Goal: Task Accomplishment & Management: Manage account settings

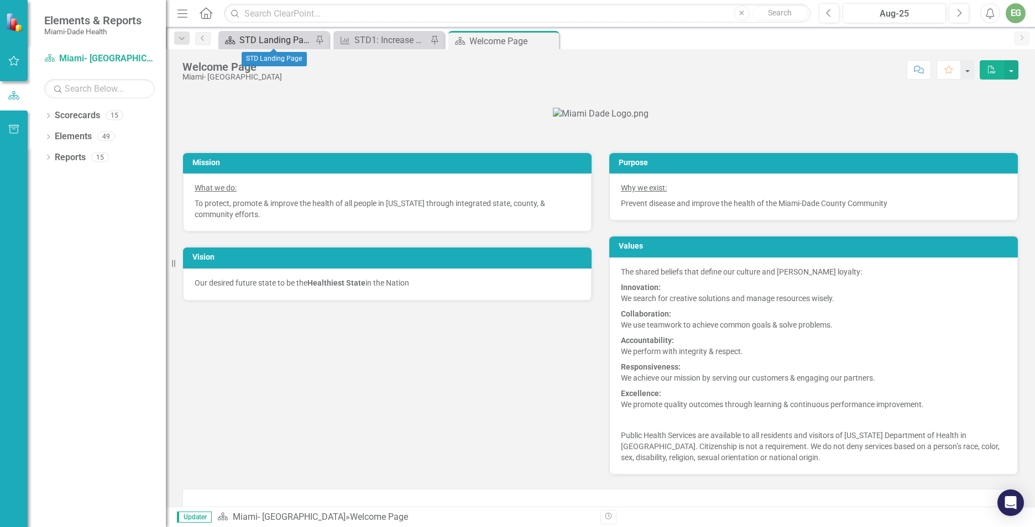
click at [236, 39] on icon "Scorecard" at bounding box center [229, 40] width 11 height 9
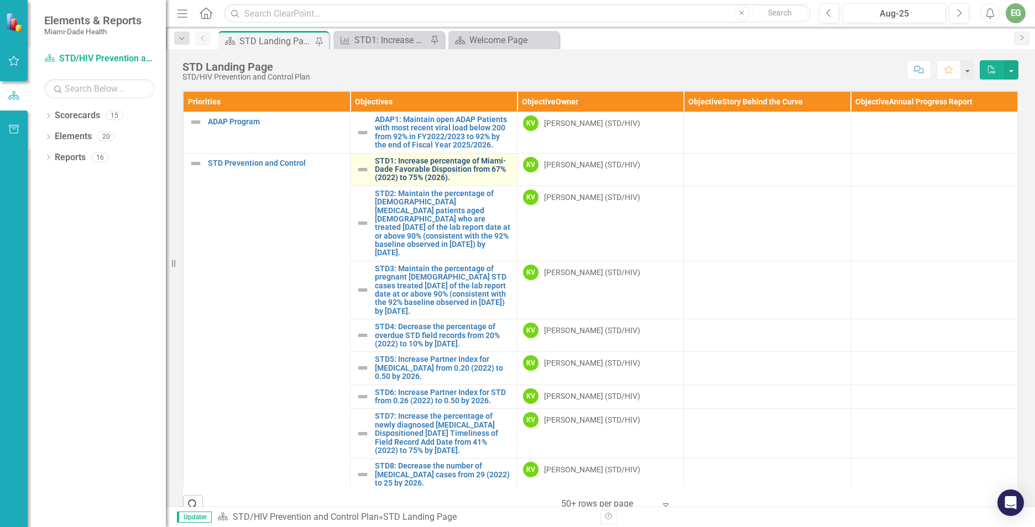
click at [419, 166] on link "STD1: Increase percentage of Miami-Dade Favorable Disposition from 67% (2022) t…" at bounding box center [443, 169] width 137 height 25
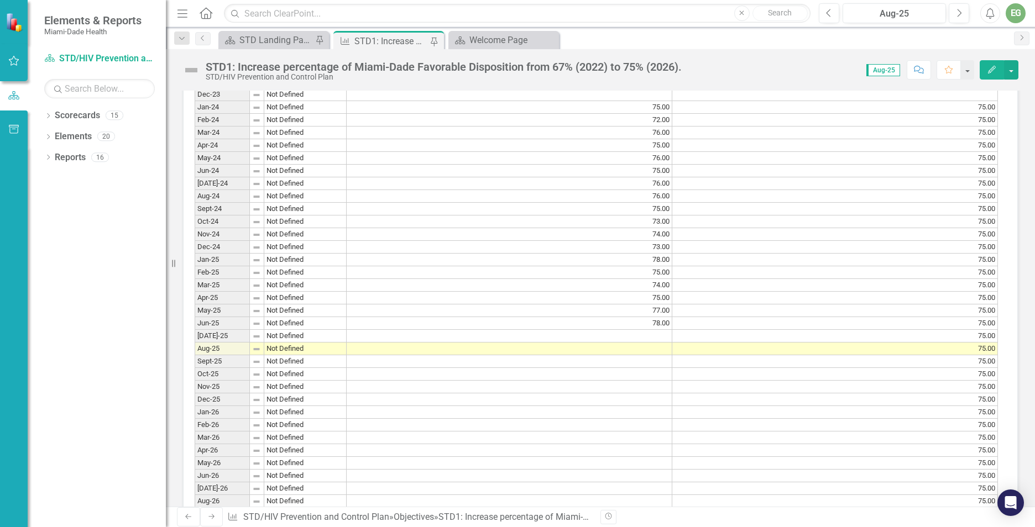
scroll to position [940, 0]
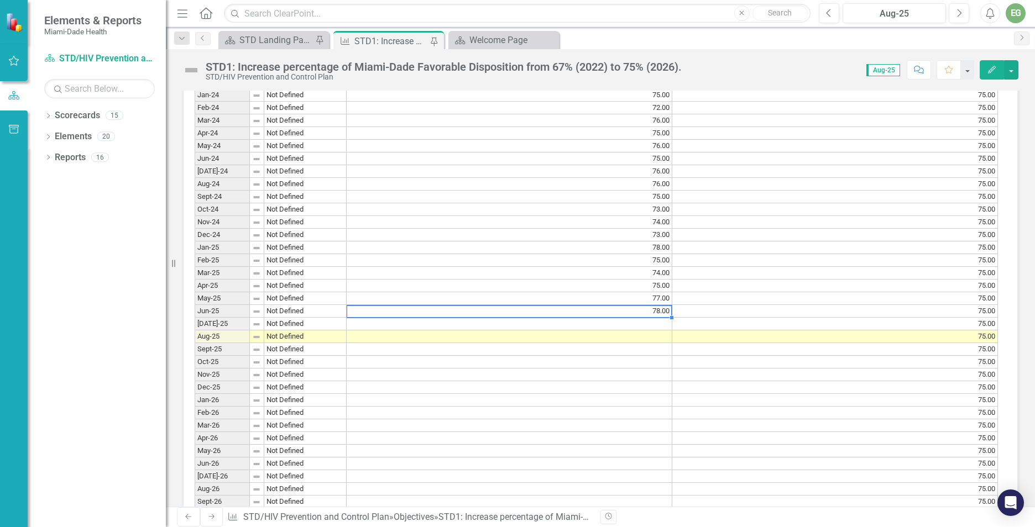
click at [627, 318] on td "78.00" at bounding box center [510, 311] width 326 height 13
click at [645, 331] on td at bounding box center [510, 324] width 326 height 13
click at [646, 331] on td at bounding box center [510, 324] width 326 height 13
click at [653, 331] on td at bounding box center [510, 324] width 326 height 13
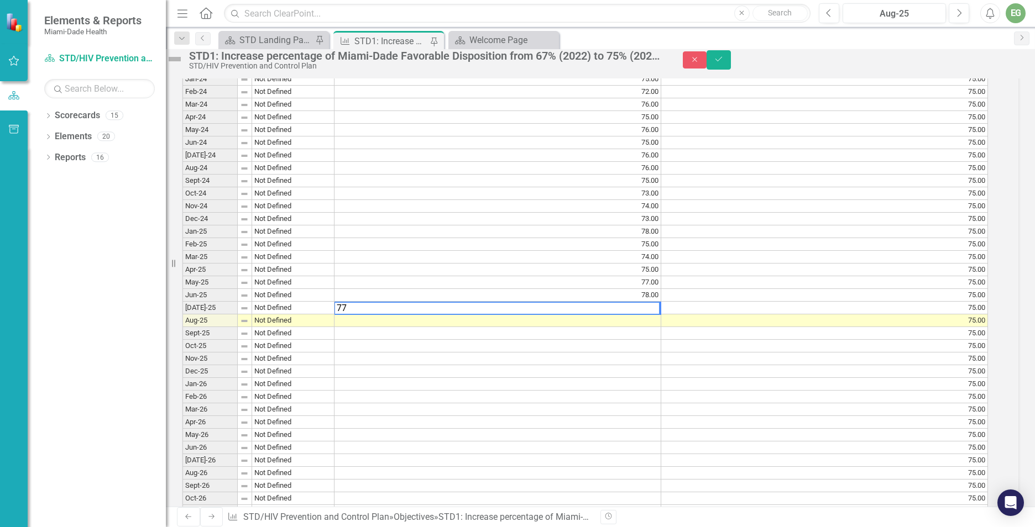
scroll to position [944, 0]
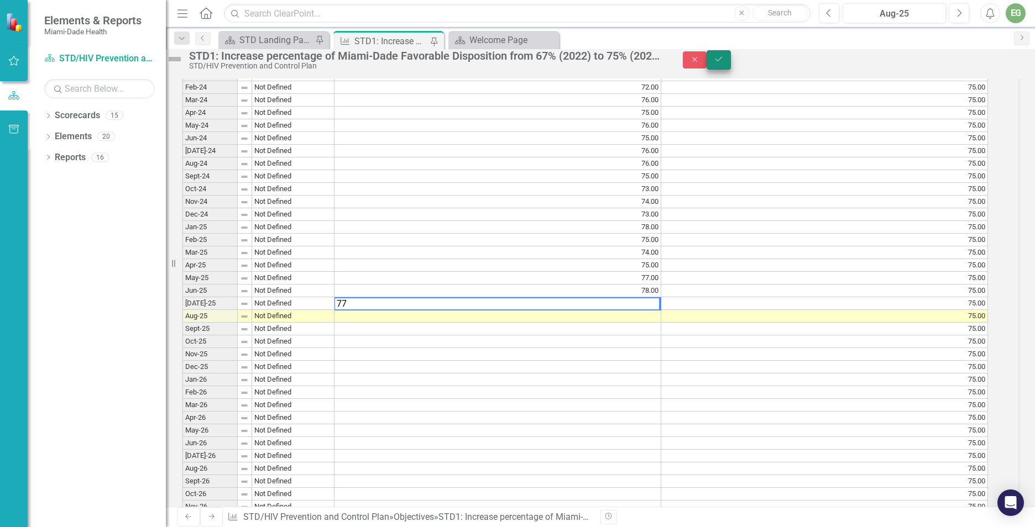
type textarea "77"
click at [731, 63] on button "Save" at bounding box center [719, 59] width 24 height 19
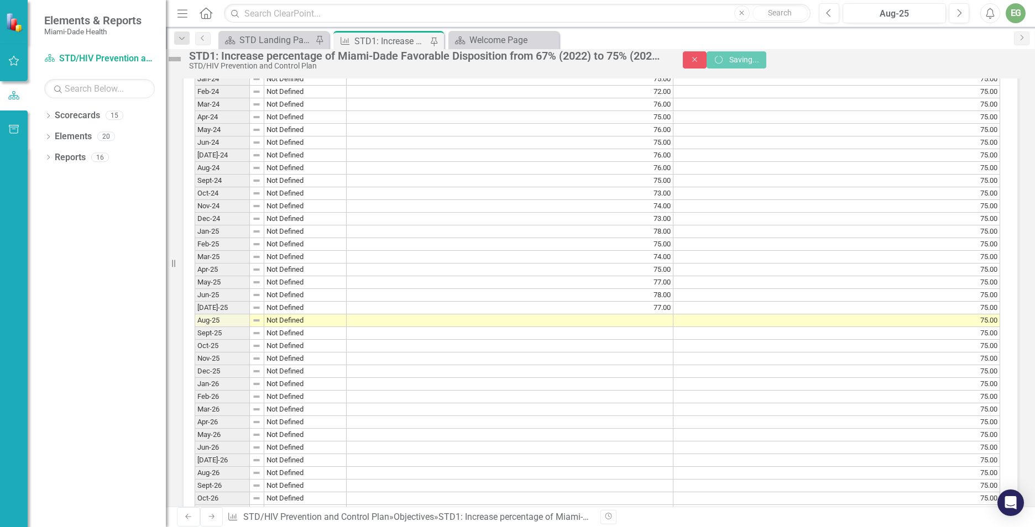
scroll to position [940, 0]
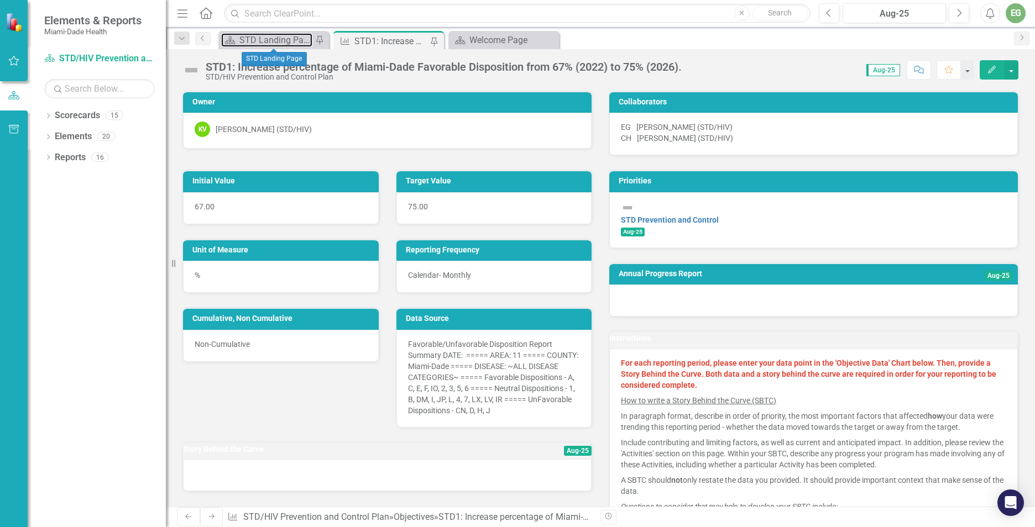
click at [253, 38] on div "STD Landing Page" at bounding box center [275, 40] width 73 height 14
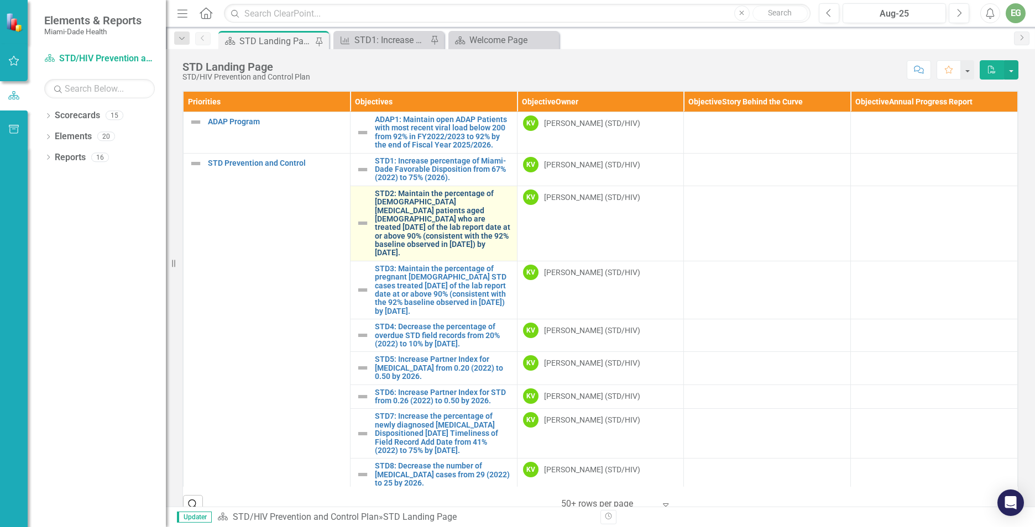
click at [422, 204] on link "STD2: Maintain the percentage of [DEMOGRAPHIC_DATA] [MEDICAL_DATA] patients age…" at bounding box center [443, 224] width 137 height 68
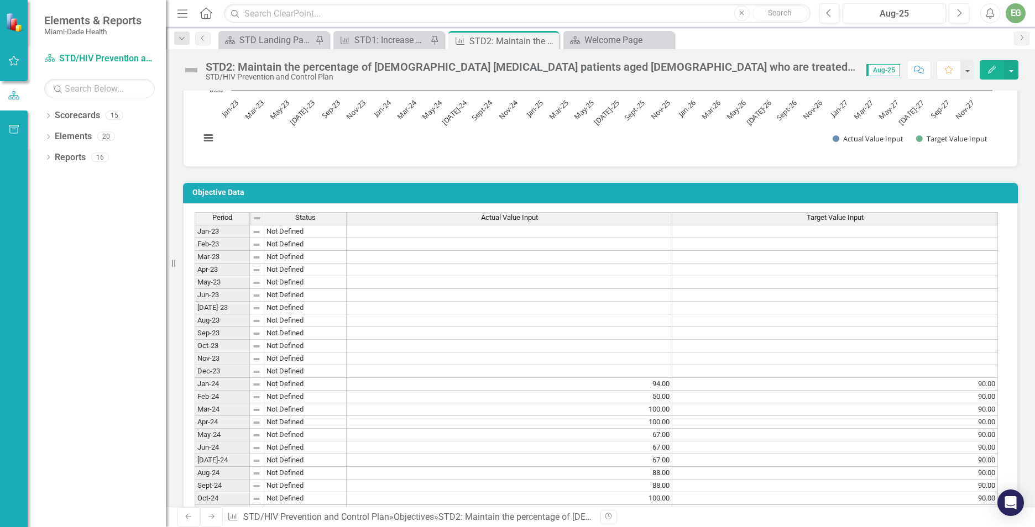
scroll to position [940, 0]
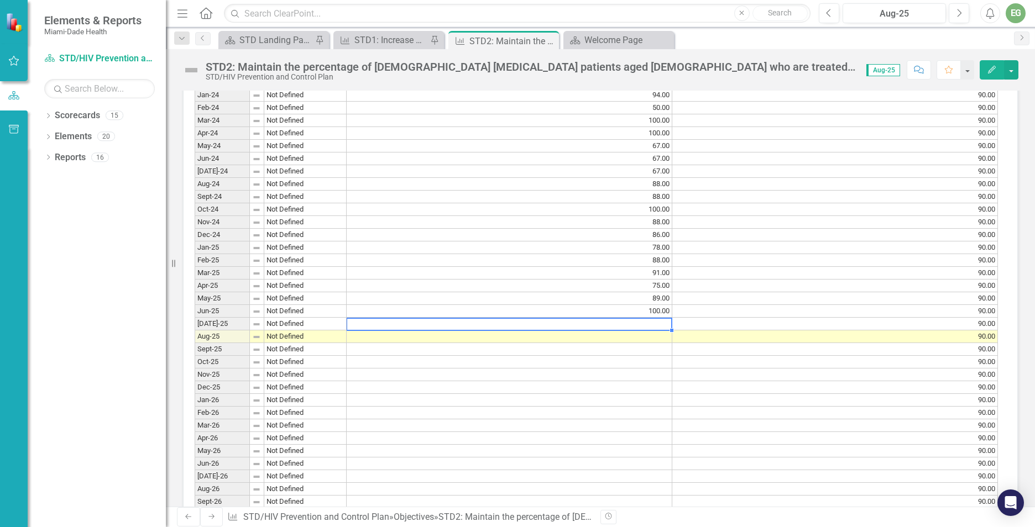
click at [650, 331] on td at bounding box center [510, 324] width 326 height 13
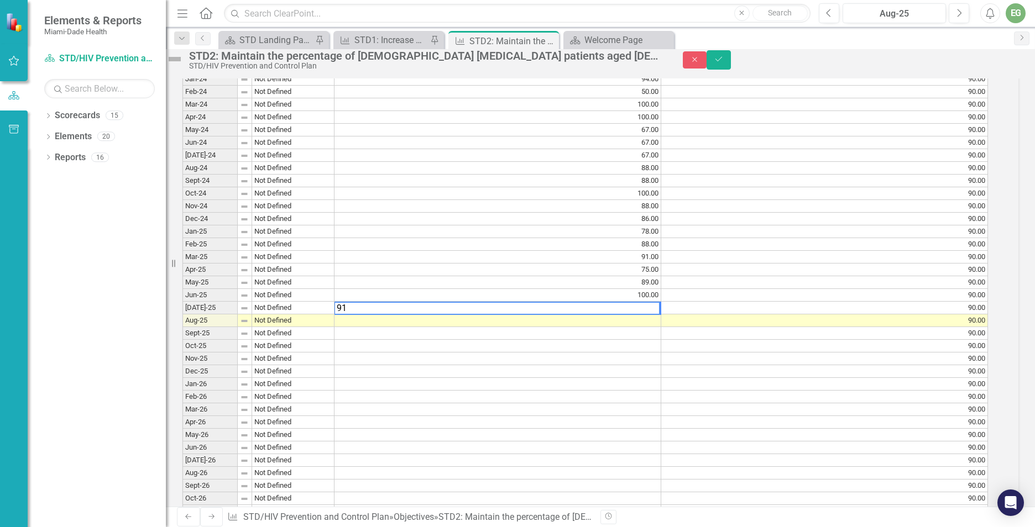
scroll to position [944, 0]
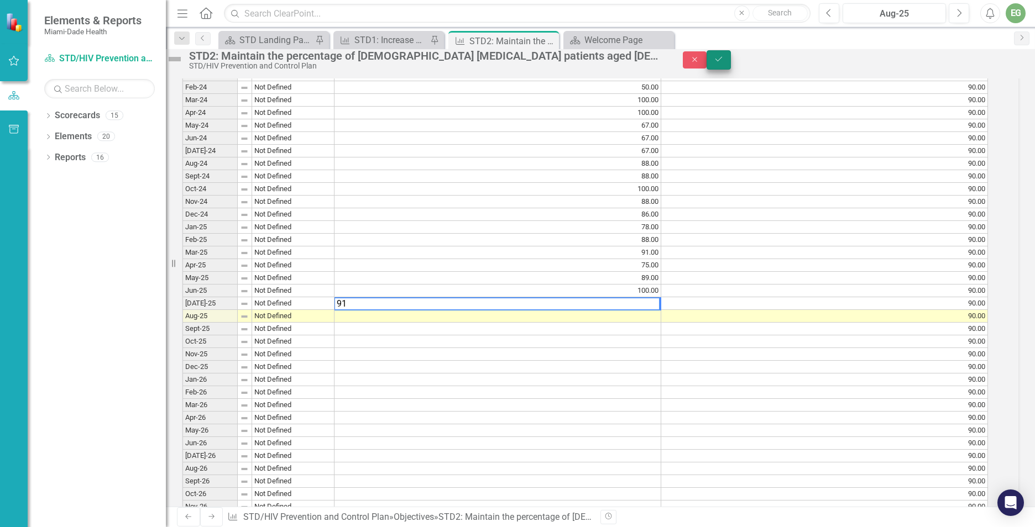
type textarea "91"
click at [731, 69] on button "Save" at bounding box center [719, 59] width 24 height 19
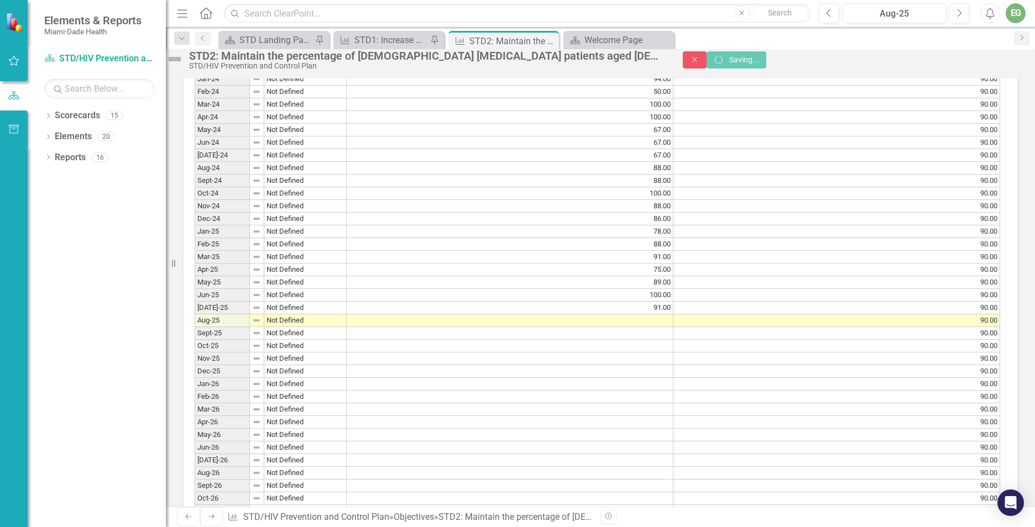
scroll to position [0, 0]
